Goal: Information Seeking & Learning: Learn about a topic

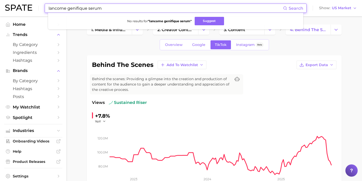
click at [142, 8] on input "lancome genifique serum" at bounding box center [165, 8] width 235 height 9
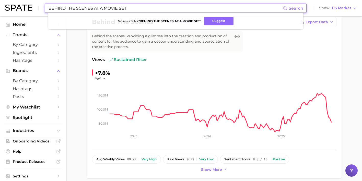
scroll to position [86, 0]
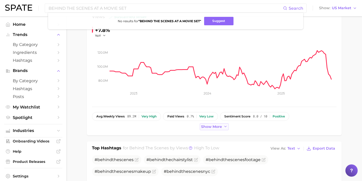
click at [203, 125] on button "Show more" at bounding box center [214, 126] width 29 height 7
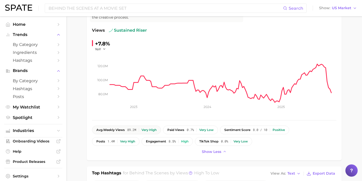
scroll to position [0, 0]
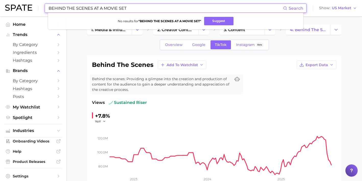
click at [112, 6] on input "BEHIND THE SCENES AT A MOVIE SET" at bounding box center [165, 8] width 235 height 9
click at [104, 8] on input "BEHIND THE SCENES AT A MOVIE SET" at bounding box center [165, 8] width 235 height 9
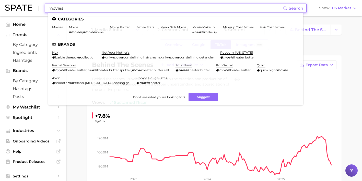
type input "movies"
click at [72, 28] on link "movie" at bounding box center [73, 27] width 9 height 4
